Goal: Task Accomplishment & Management: Complete application form

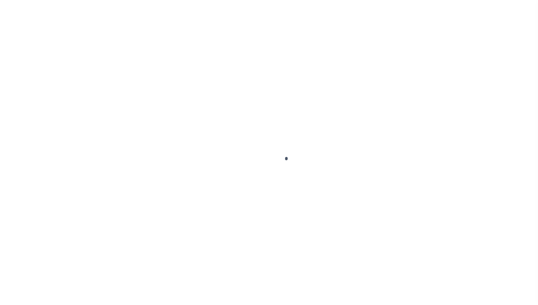
scroll to position [41, 0]
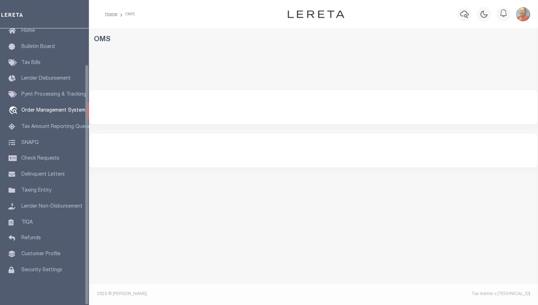
select select "200"
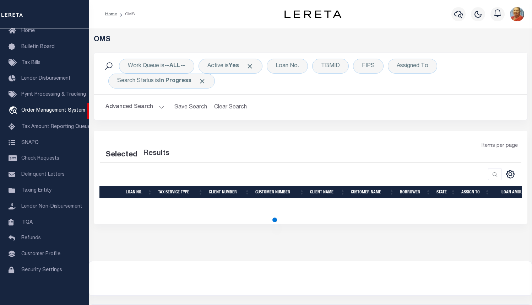
select select "200"
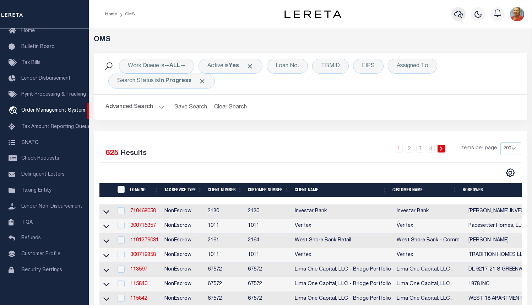
click at [460, 15] on icon "button" at bounding box center [459, 14] width 9 height 9
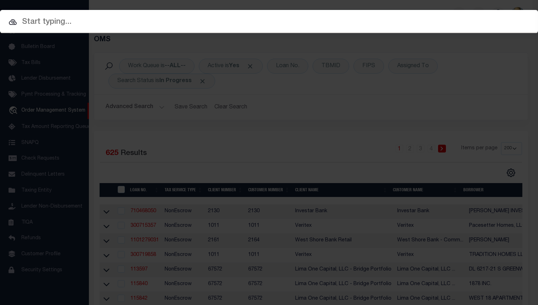
click at [47, 19] on input "text" at bounding box center [269, 22] width 538 height 12
paste input "10010359"
type input "10010359"
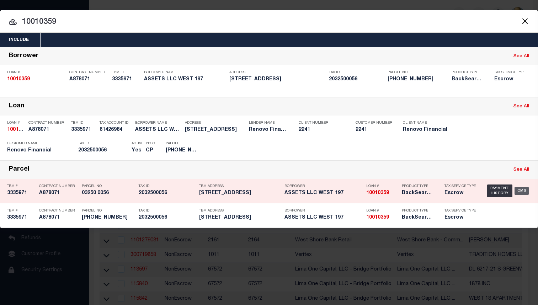
click at [522, 192] on div "OMS" at bounding box center [521, 191] width 15 height 8
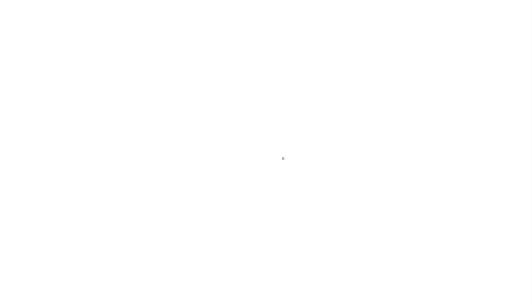
select select "10"
select select "Escrow"
type input "[STREET_ADDRESS]"
type input "03250 0056"
type input "BRONX NY 104682201"
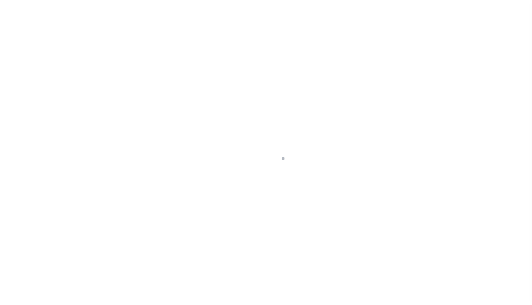
type input "a0kUS00000188r3"
type input "NY"
select select
select select "25067"
select select
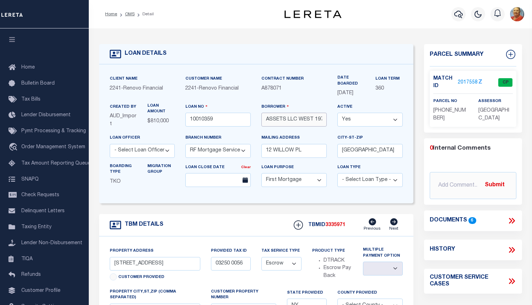
drag, startPoint x: 325, startPoint y: 123, endPoint x: 265, endPoint y: 120, distance: 59.8
click at [265, 120] on input "ASSETS LLC WEST 197" at bounding box center [294, 120] width 65 height 14
